Goal: Information Seeking & Learning: Learn about a topic

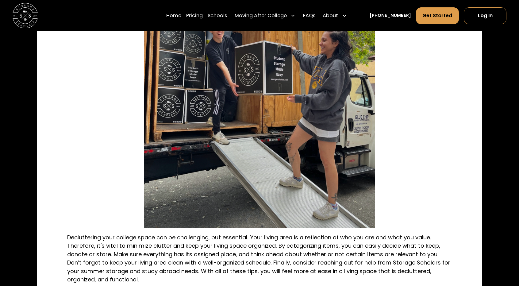
scroll to position [1260, 0]
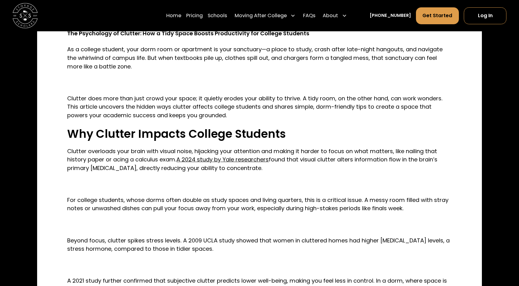
scroll to position [406, 0]
click at [215, 160] on link "A 2024 study by Yale researchers" at bounding box center [222, 159] width 92 height 8
drag, startPoint x: 67, startPoint y: 152, endPoint x: 272, endPoint y: 170, distance: 205.6
click at [272, 170] on p "Clutter overloads your brain with visual noise, hijacking your attention and ma…" at bounding box center [259, 158] width 384 height 25
copy p "Clutter overloads your brain with visual noise, hijacking your attention and ma…"
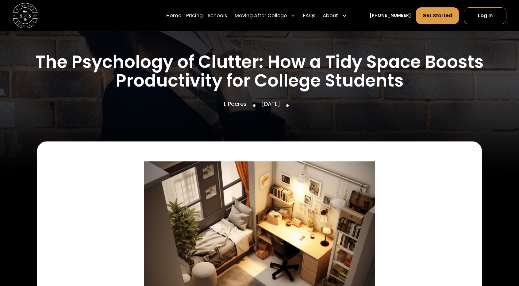
scroll to position [101, 0]
